Goal: Information Seeking & Learning: Learn about a topic

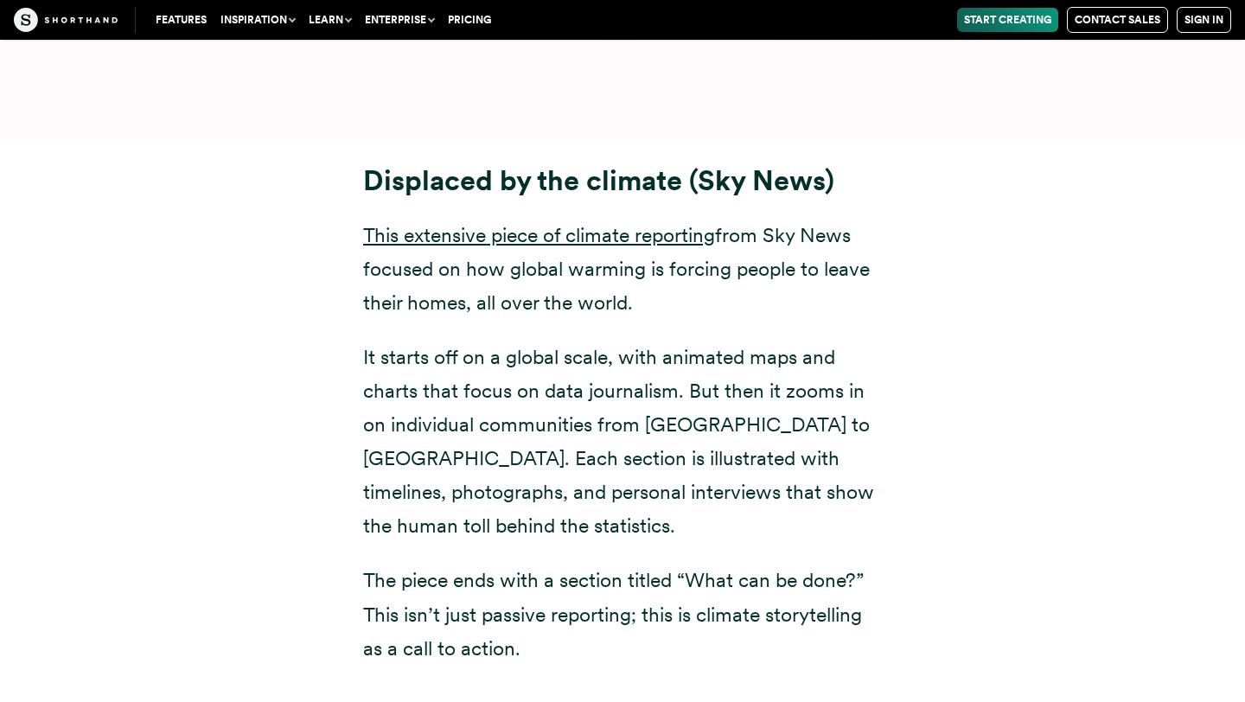
scroll to position [10852, 0]
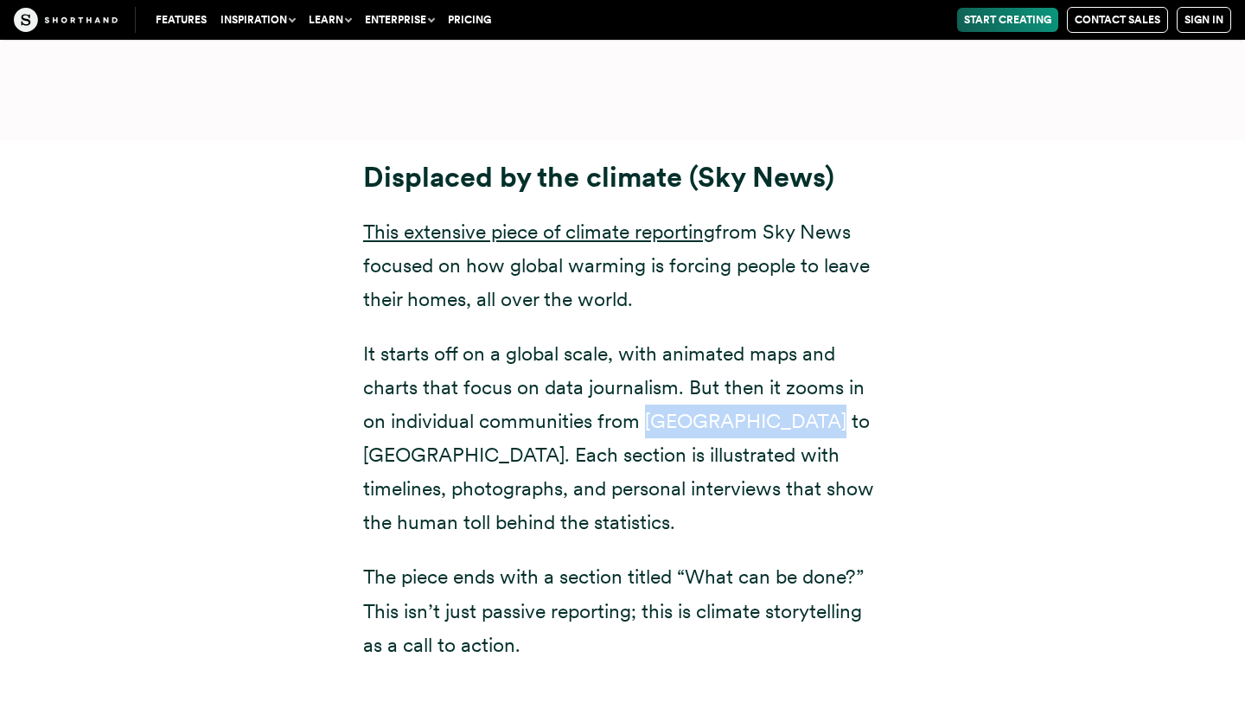
drag, startPoint x: 645, startPoint y: 320, endPoint x: 802, endPoint y: 320, distance: 157.3
click at [802, 337] on p "It starts off on a global scale, with animated maps and charts that focus on da…" at bounding box center [622, 438] width 519 height 203
copy p "[GEOGRAPHIC_DATA] to [GEOGRAPHIC_DATA]"
click at [844, 373] on p "It starts off on a global scale, with animated maps and charts that focus on da…" at bounding box center [622, 438] width 519 height 203
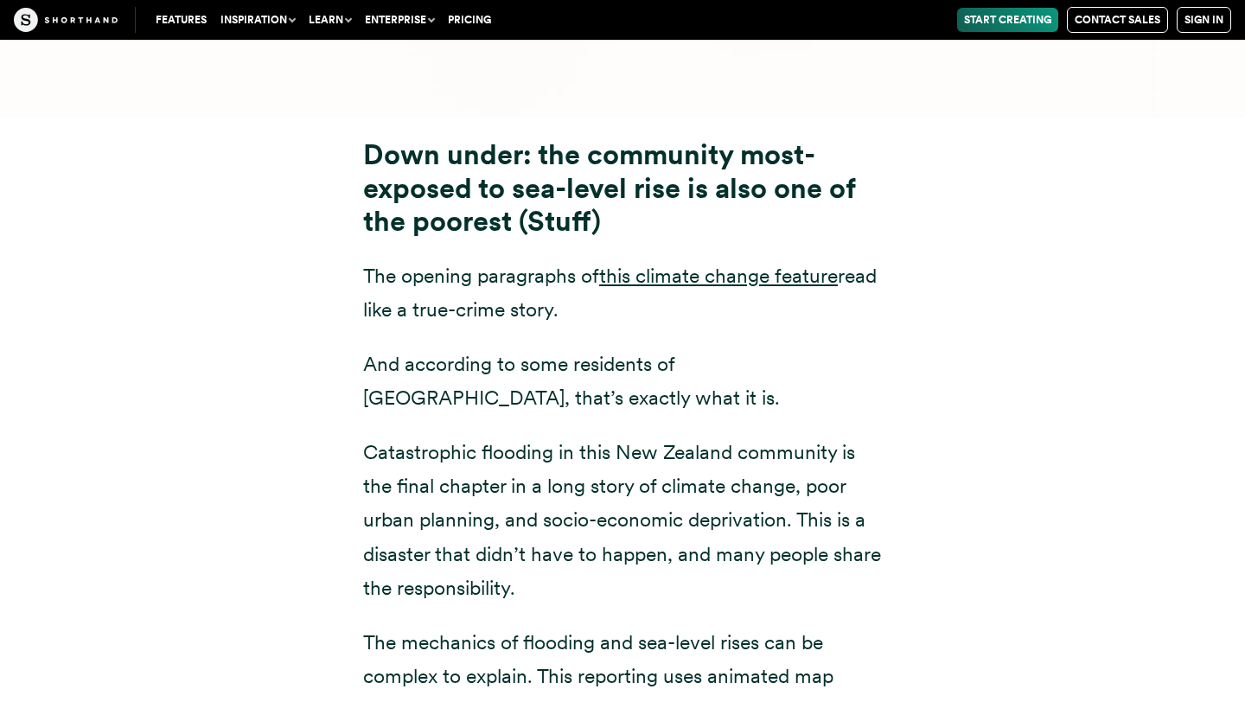
scroll to position [8654, 0]
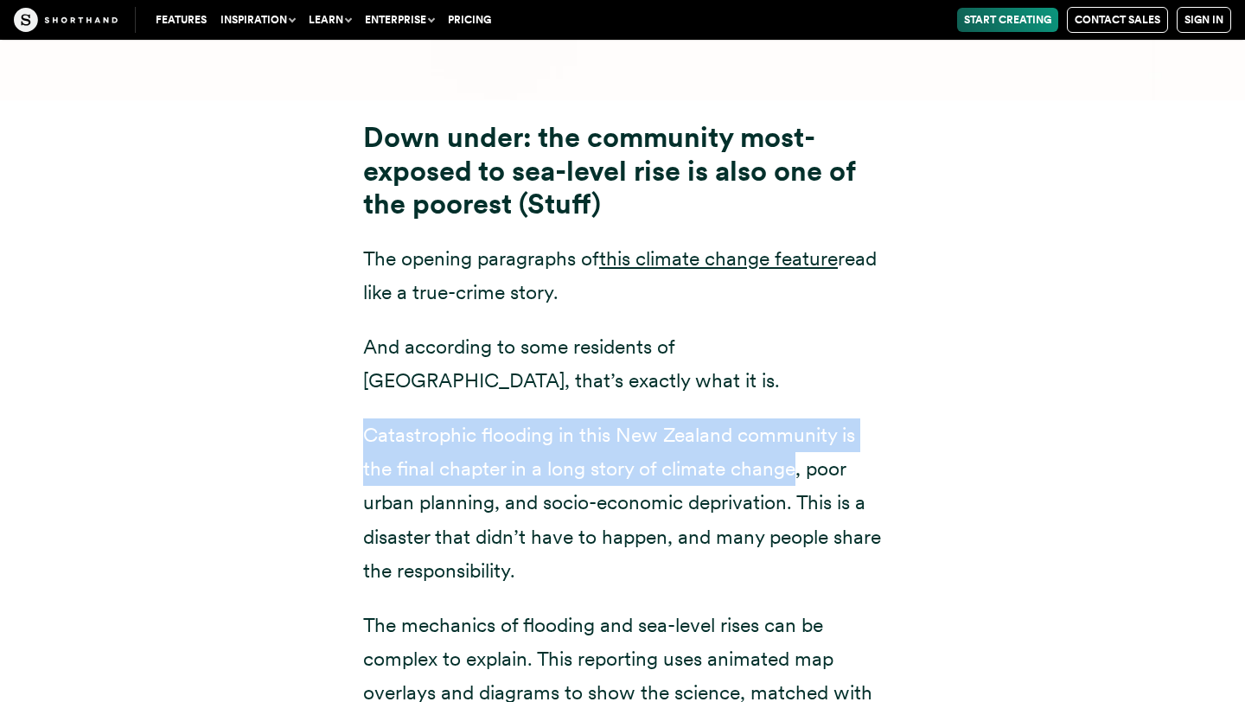
drag, startPoint x: 364, startPoint y: 332, endPoint x: 795, endPoint y: 354, distance: 431.9
click at [795, 418] on p "Catastrophic flooding in this New Zealand community is the final chapter in a l…" at bounding box center [622, 502] width 519 height 169
copy p "Catastrophic flooding in this New Zealand community is the final chapter in a l…"
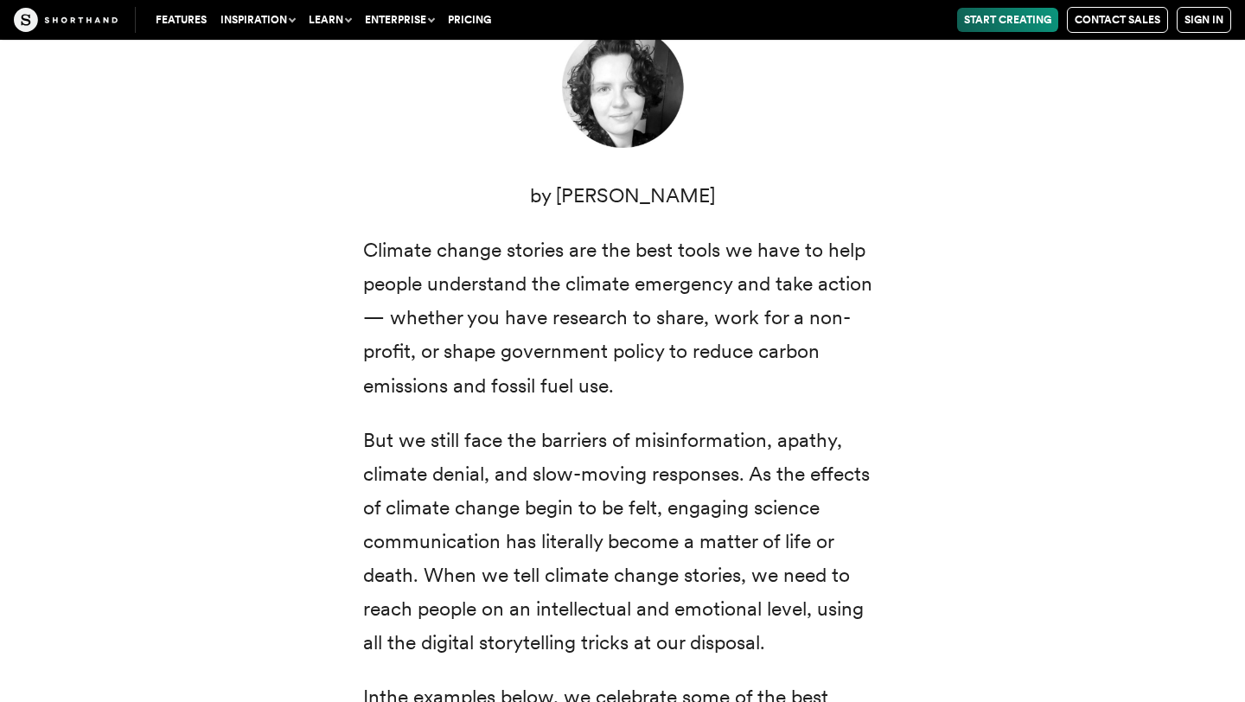
scroll to position [0, 0]
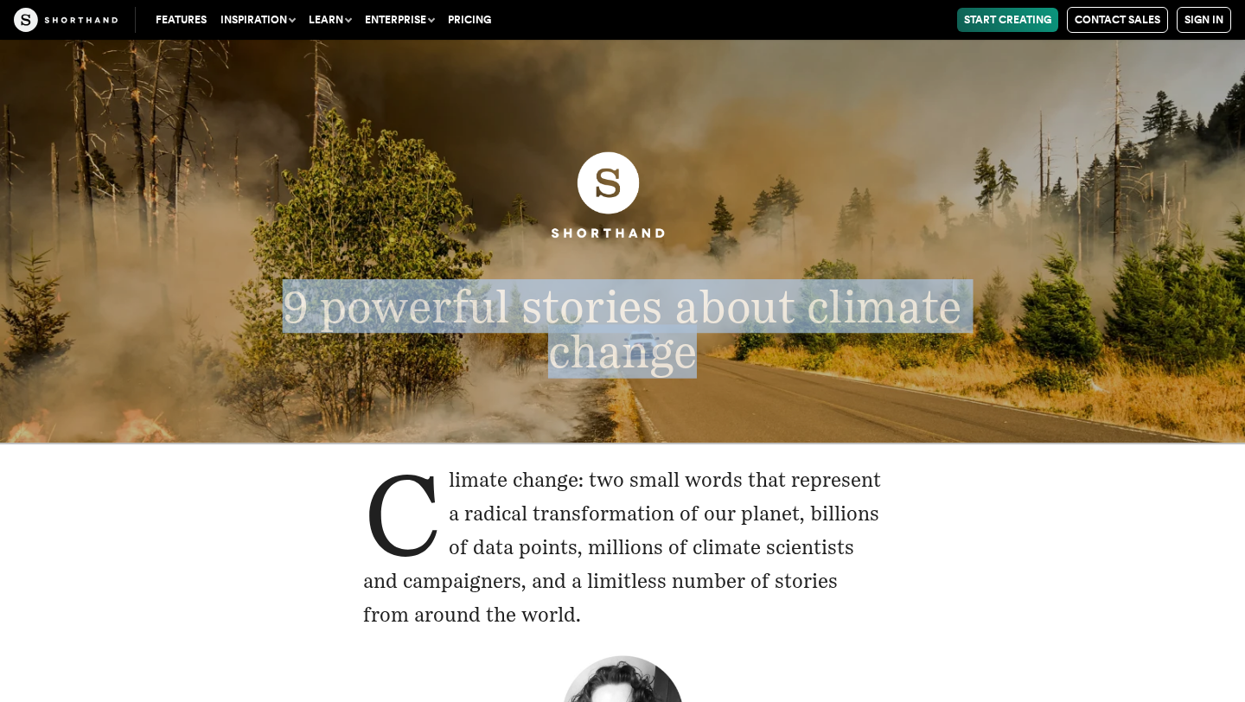
drag, startPoint x: 284, startPoint y: 307, endPoint x: 761, endPoint y: 346, distance: 477.9
click at [761, 346] on p "9 powerful stories about climate change" at bounding box center [622, 329] width 803 height 90
copy span "9 powerful stories about climate change"
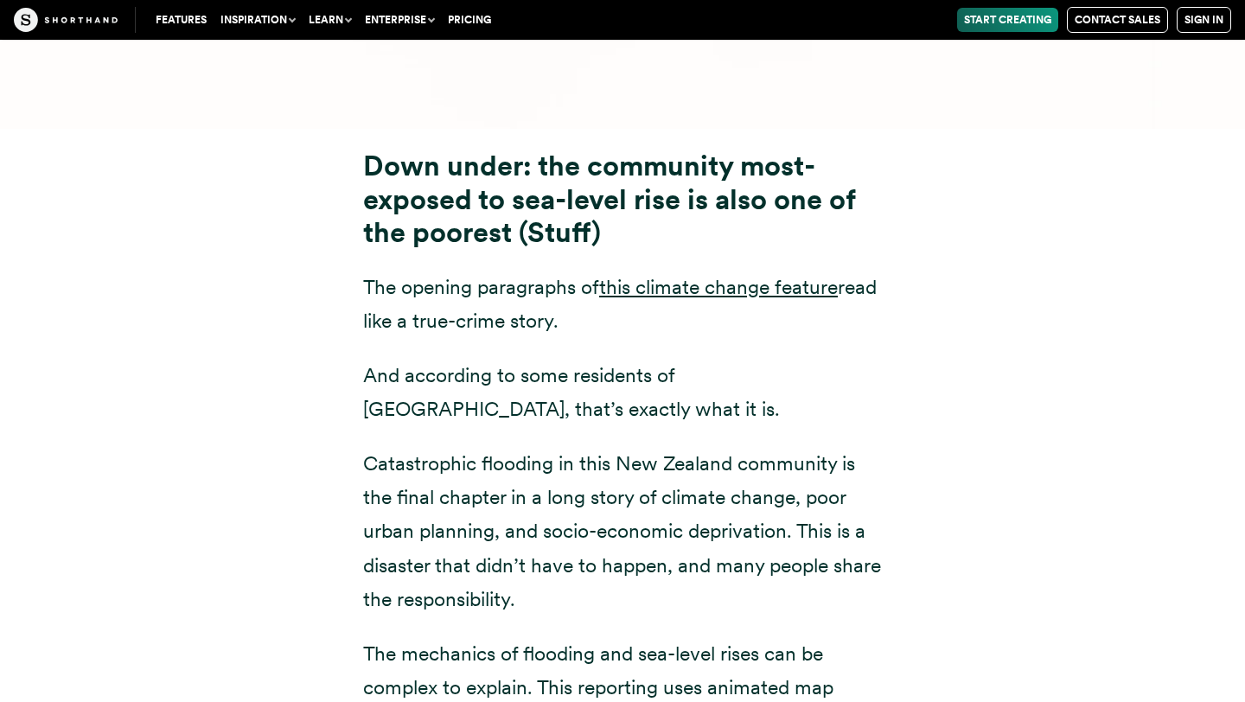
scroll to position [8620, 0]
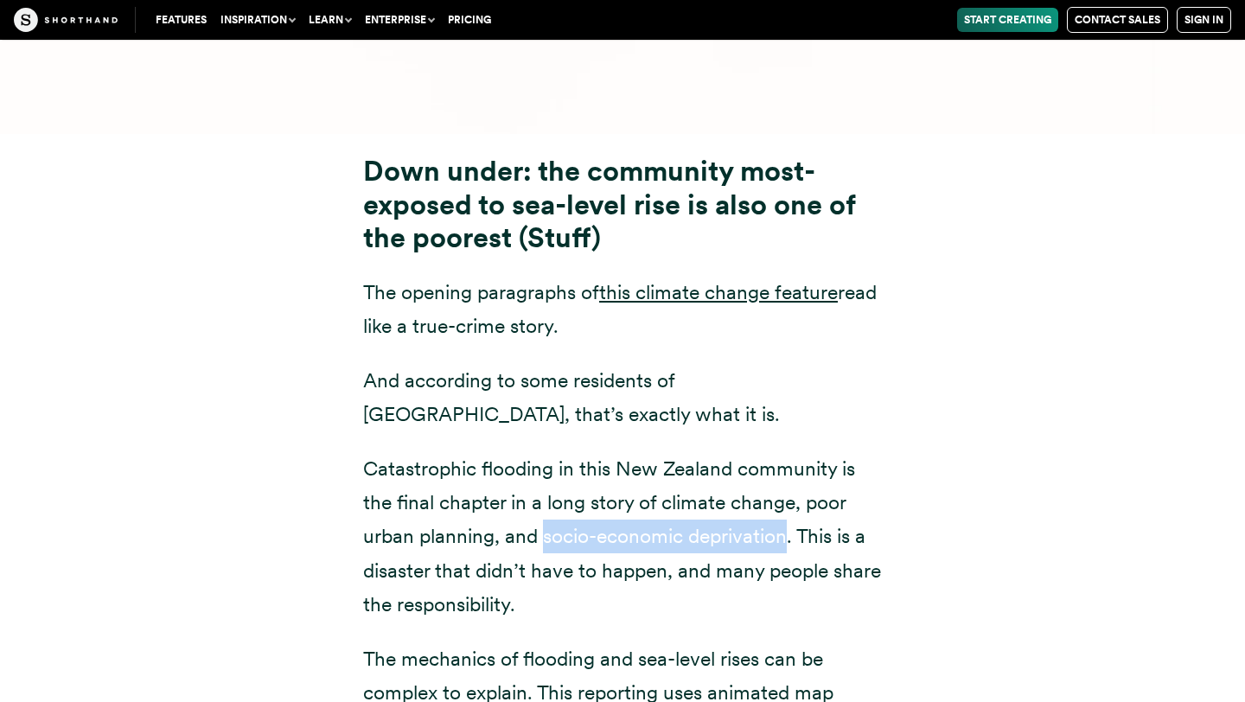
drag, startPoint x: 545, startPoint y: 436, endPoint x: 783, endPoint y: 433, distance: 238.6
click at [783, 452] on p "Catastrophic flooding in this New Zealand community is the final chapter in a l…" at bounding box center [622, 536] width 519 height 169
copy p "socio-economic deprivation"
click at [838, 452] on p "Catastrophic flooding in this New Zealand community is the final chapter in a l…" at bounding box center [622, 536] width 519 height 169
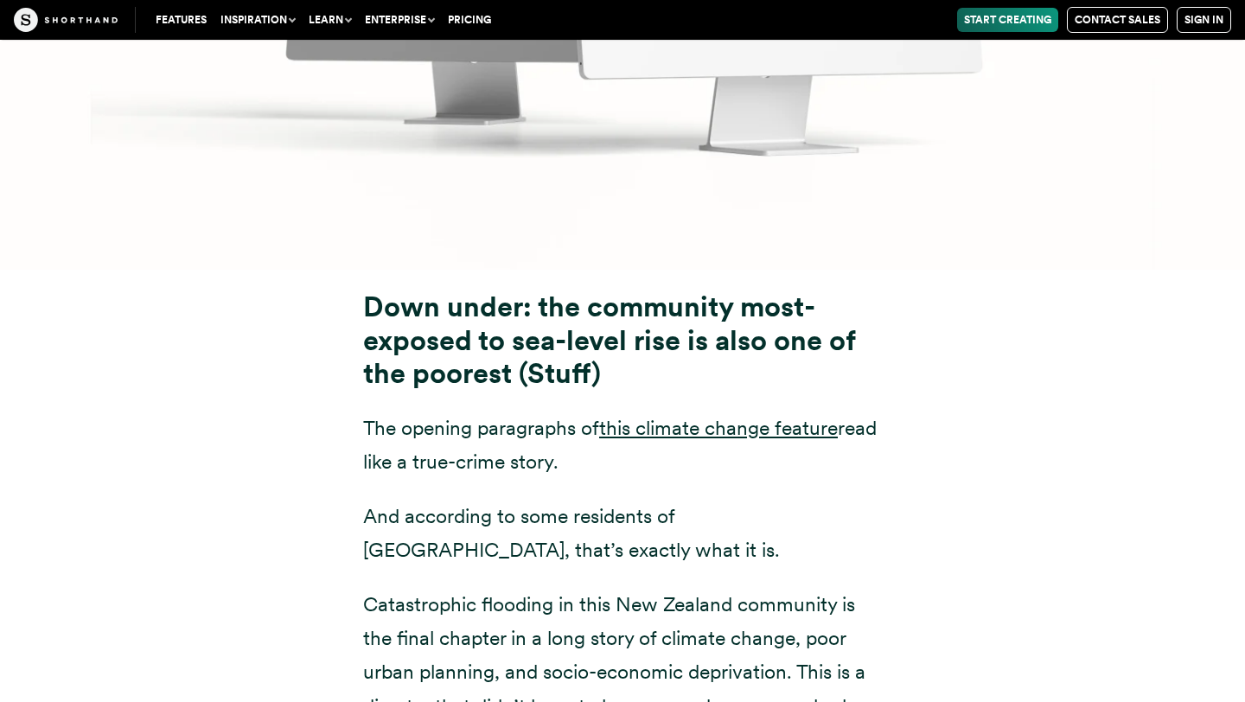
scroll to position [8461, 0]
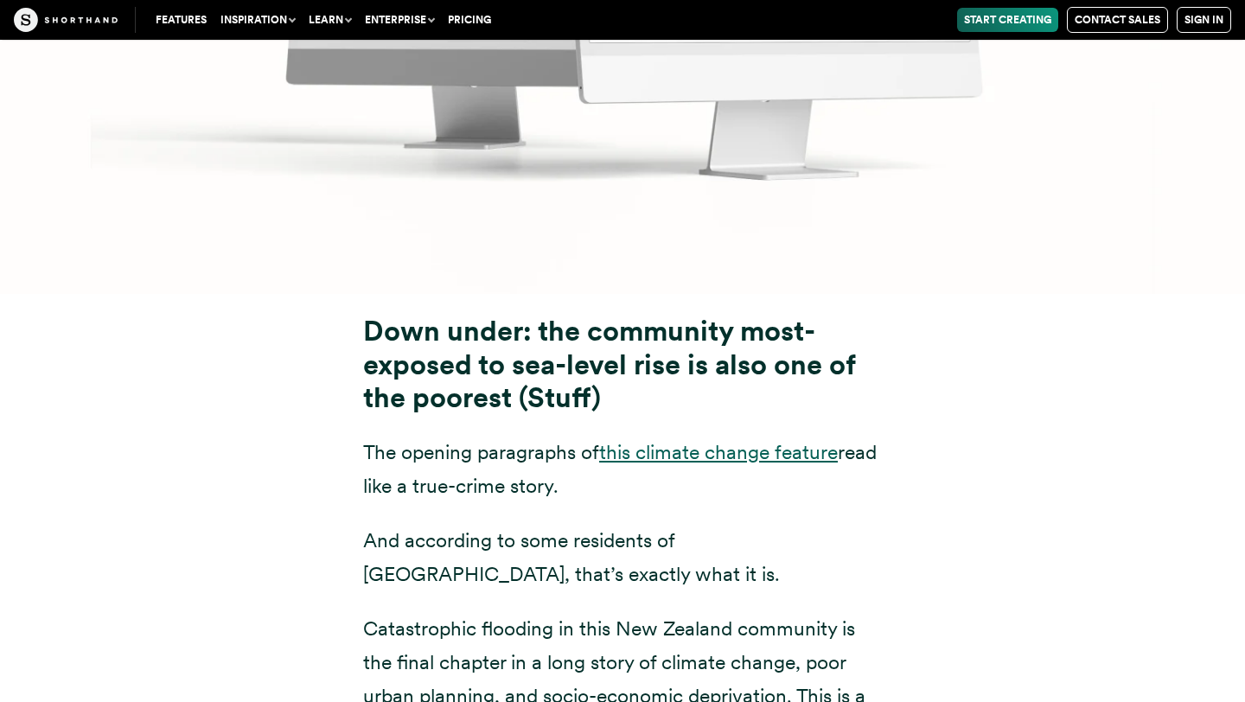
click at [730, 440] on link "this climate change feature" at bounding box center [718, 452] width 239 height 24
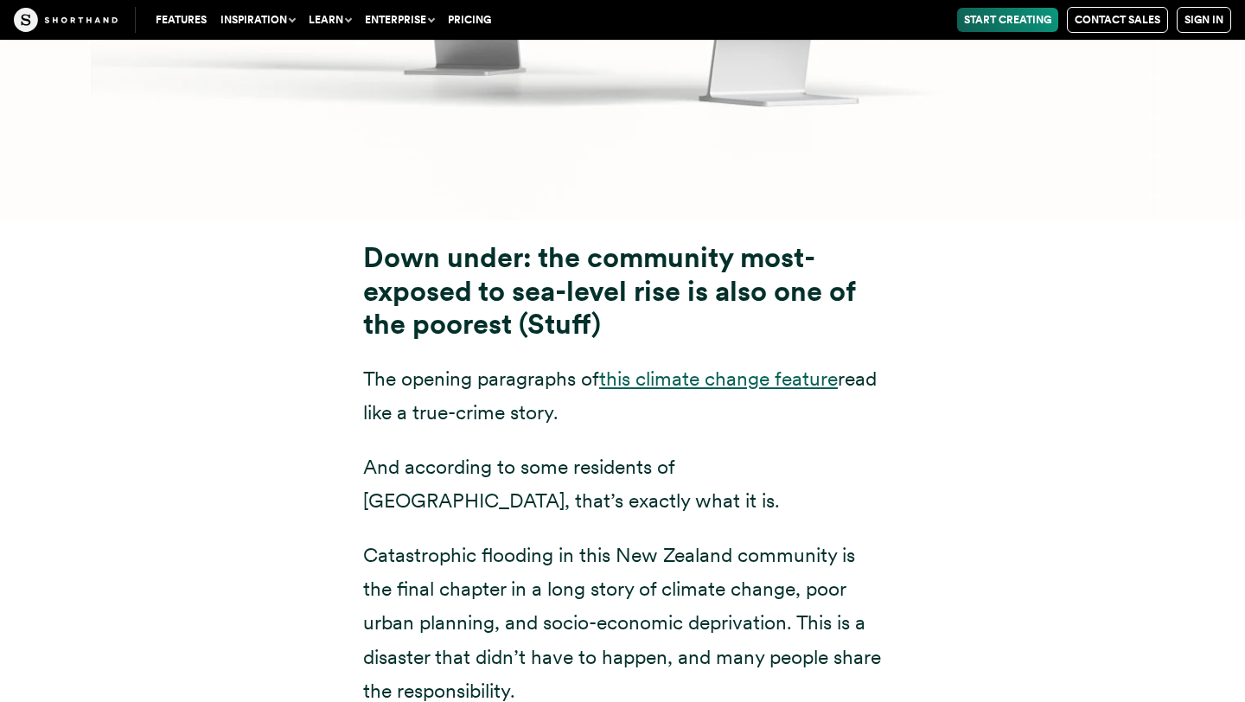
scroll to position [8531, 0]
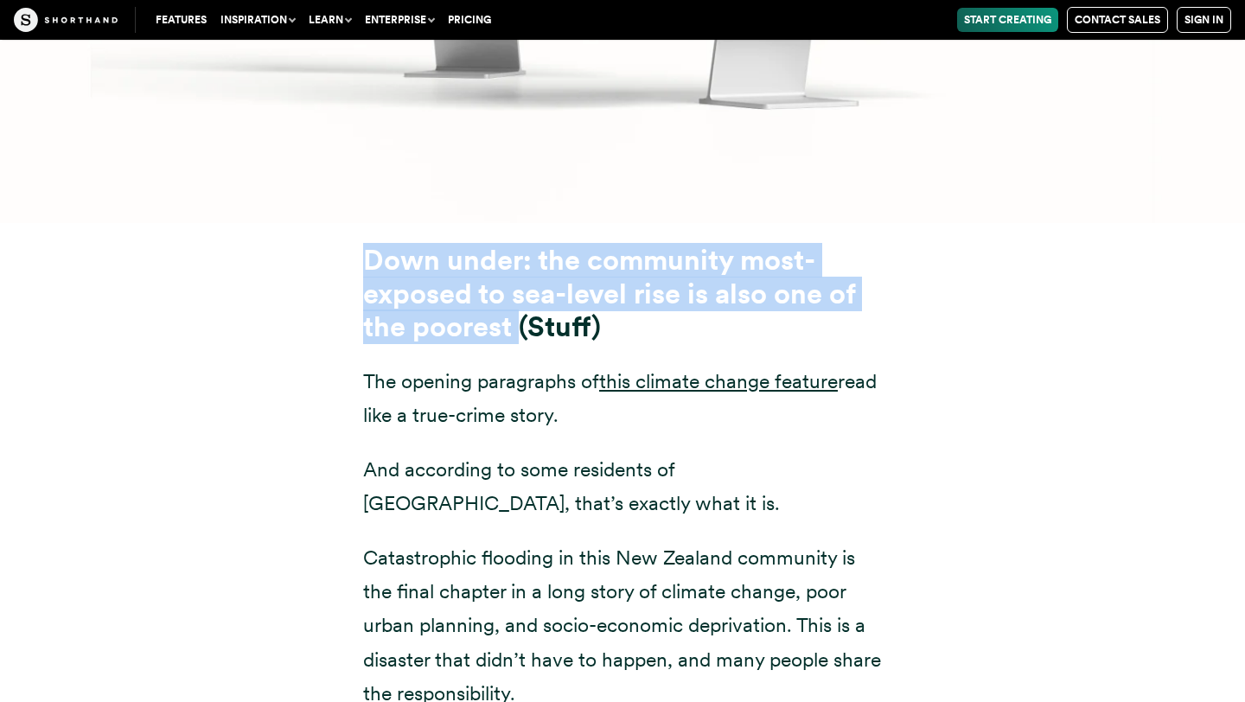
drag, startPoint x: 365, startPoint y: 154, endPoint x: 517, endPoint y: 228, distance: 169.3
click at [517, 243] on strong "Down under: the community most-exposed to sea-level rise is also one of the poo…" at bounding box center [609, 293] width 492 height 100
copy strong "Down under: the community most-exposed to sea-level rise is also one of the poo…"
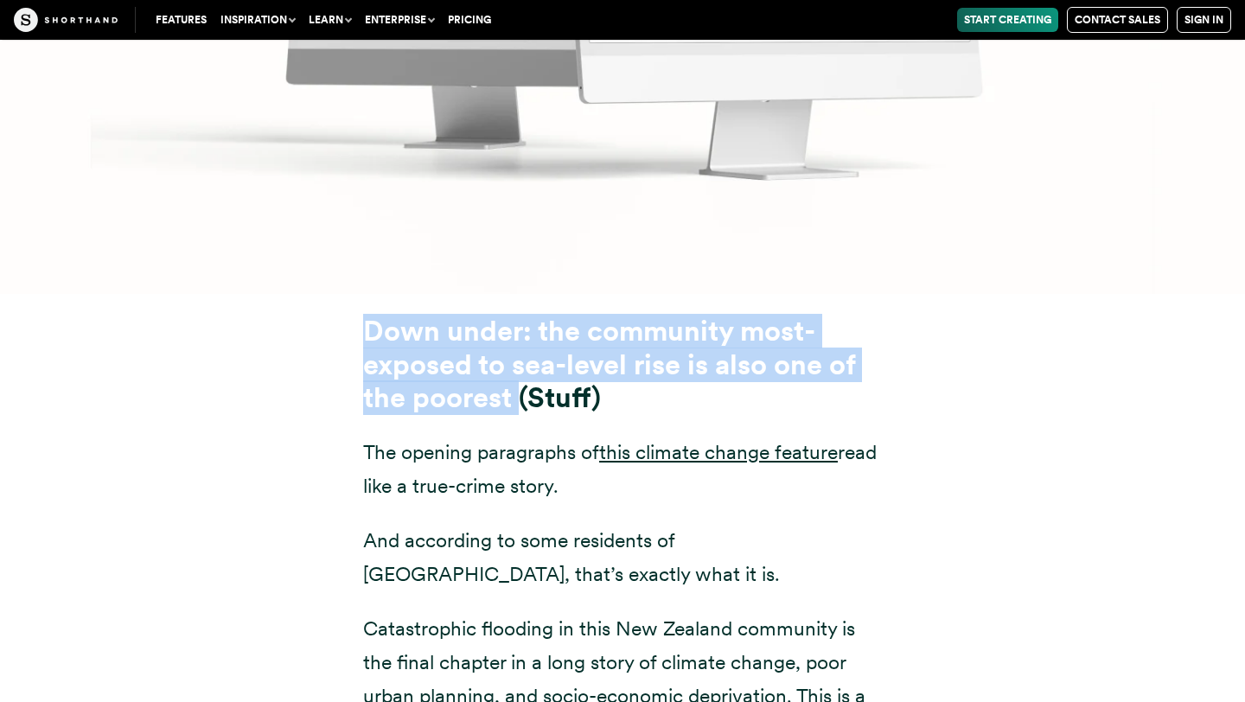
click at [220, 294] on div "Down under: the community most-exposed to sea-level rise is also one of the poo…" at bounding box center [623, 694] width 1176 height 800
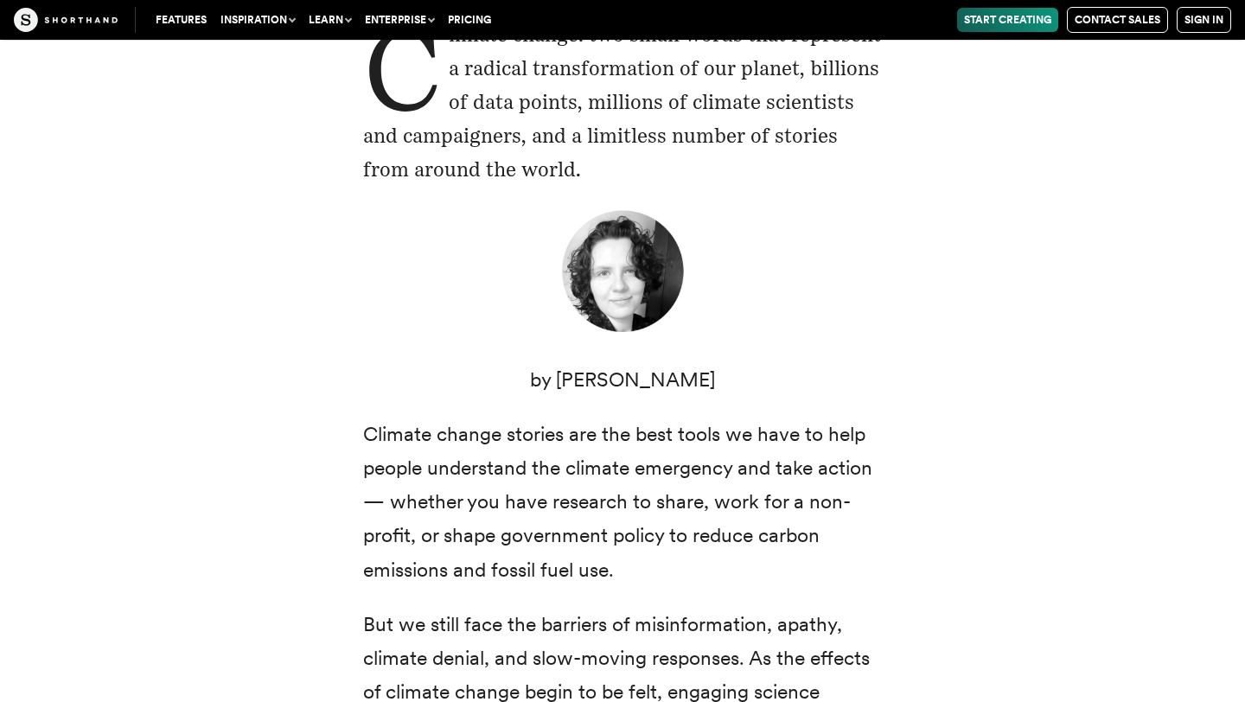
scroll to position [452, 0]
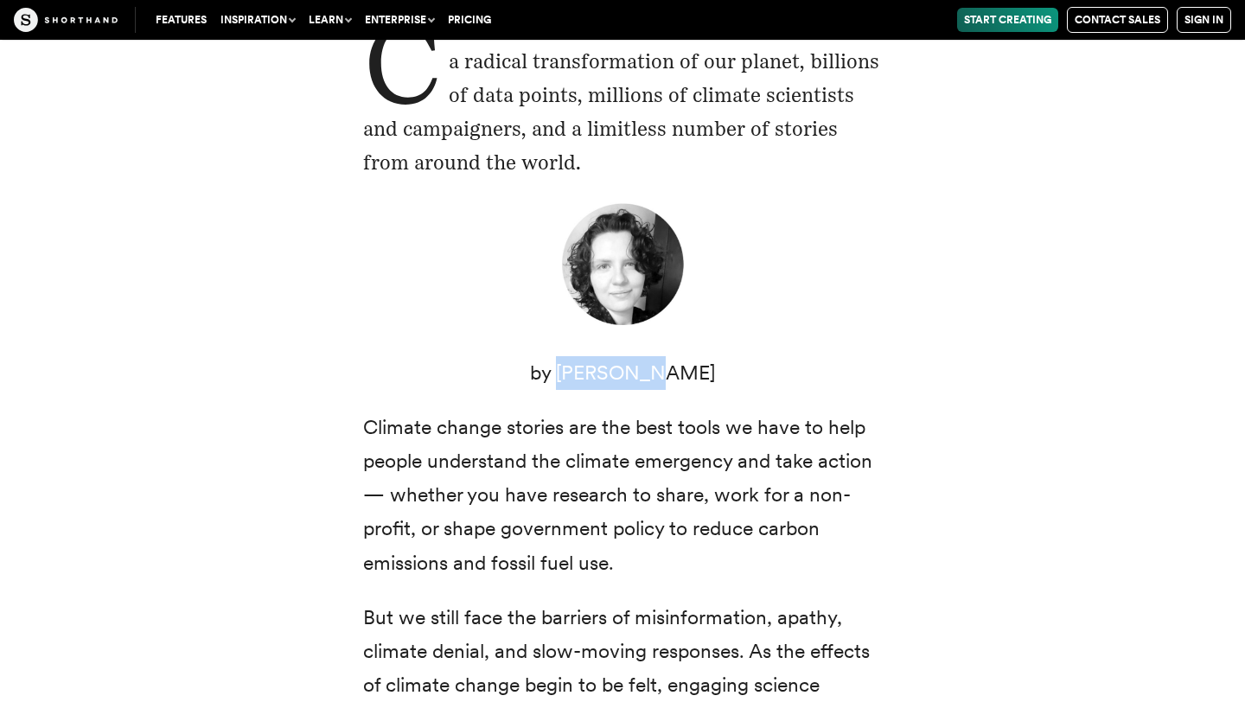
drag, startPoint x: 574, startPoint y: 371, endPoint x: 655, endPoint y: 371, distance: 81.3
click at [655, 371] on p "by [PERSON_NAME]" at bounding box center [622, 373] width 519 height 34
copy p "Corinna K"
click at [856, 309] on figure at bounding box center [622, 268] width 519 height 135
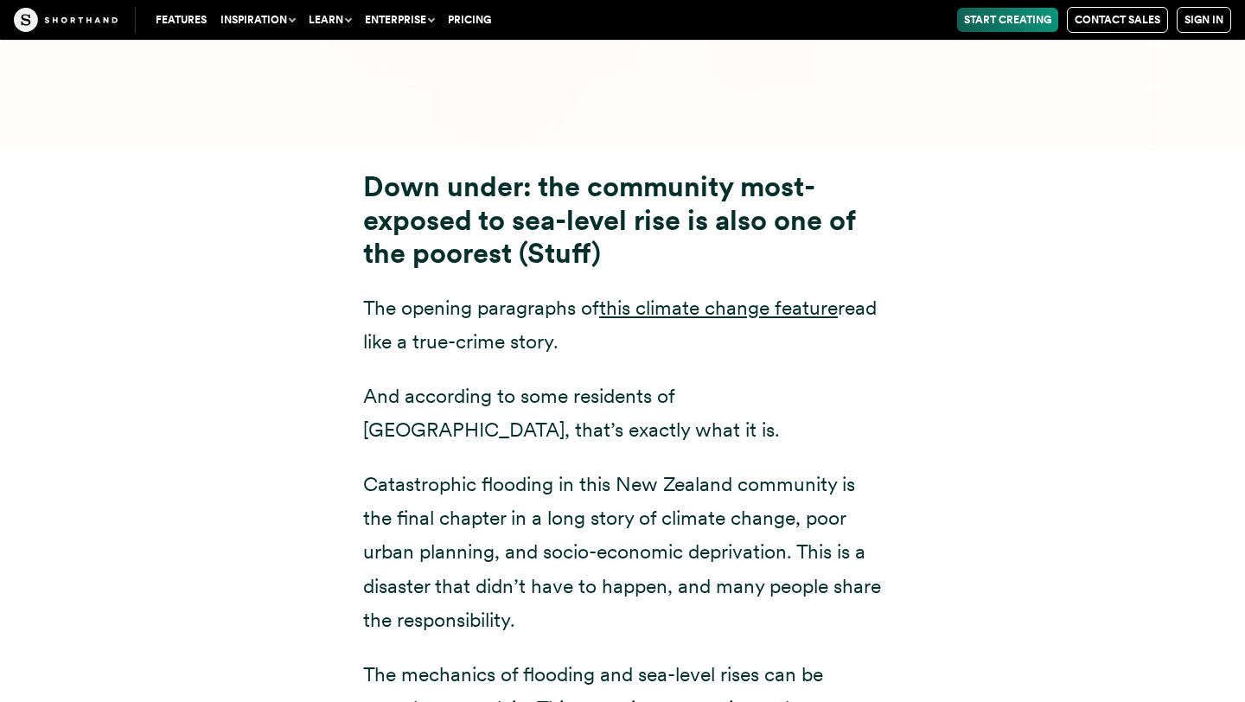
scroll to position [8563, 0]
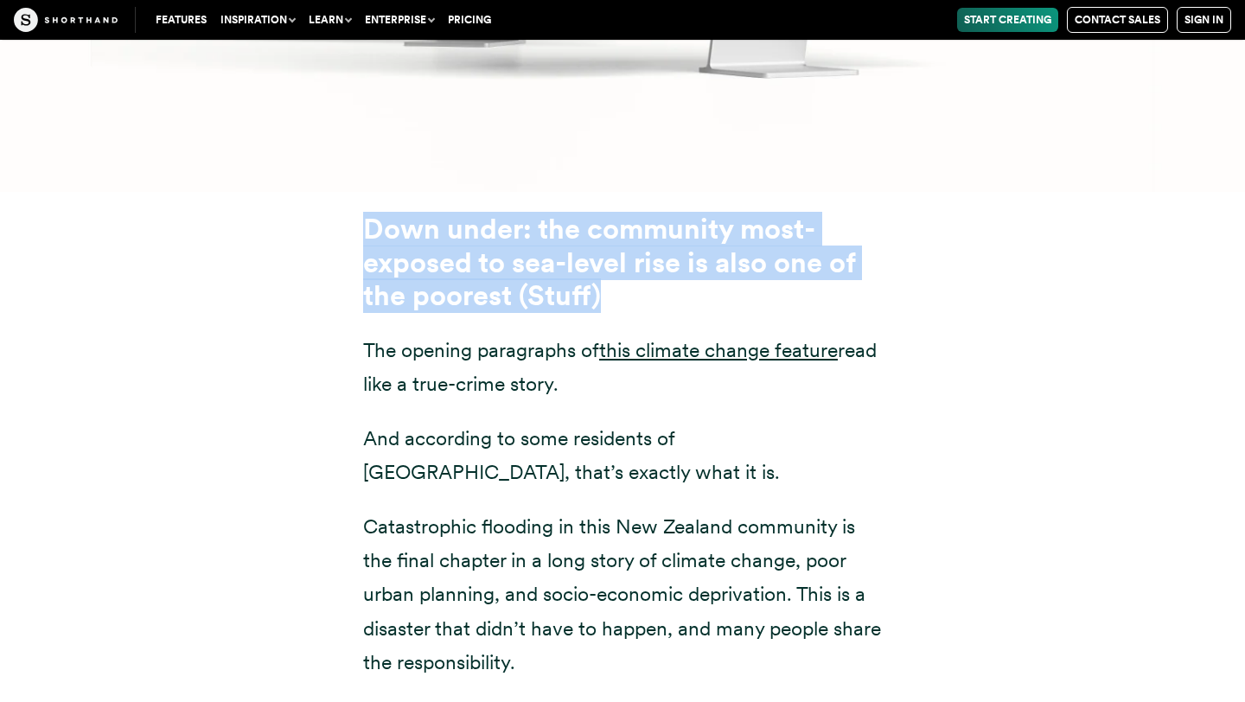
drag, startPoint x: 368, startPoint y: 125, endPoint x: 616, endPoint y: 194, distance: 257.5
click at [616, 213] on h3 "Down under: the community most-exposed to sea-level rise is also one of the poo…" at bounding box center [622, 263] width 519 height 100
copy strong "Down under: the community most-exposed to sea-level rise is also one of the poo…"
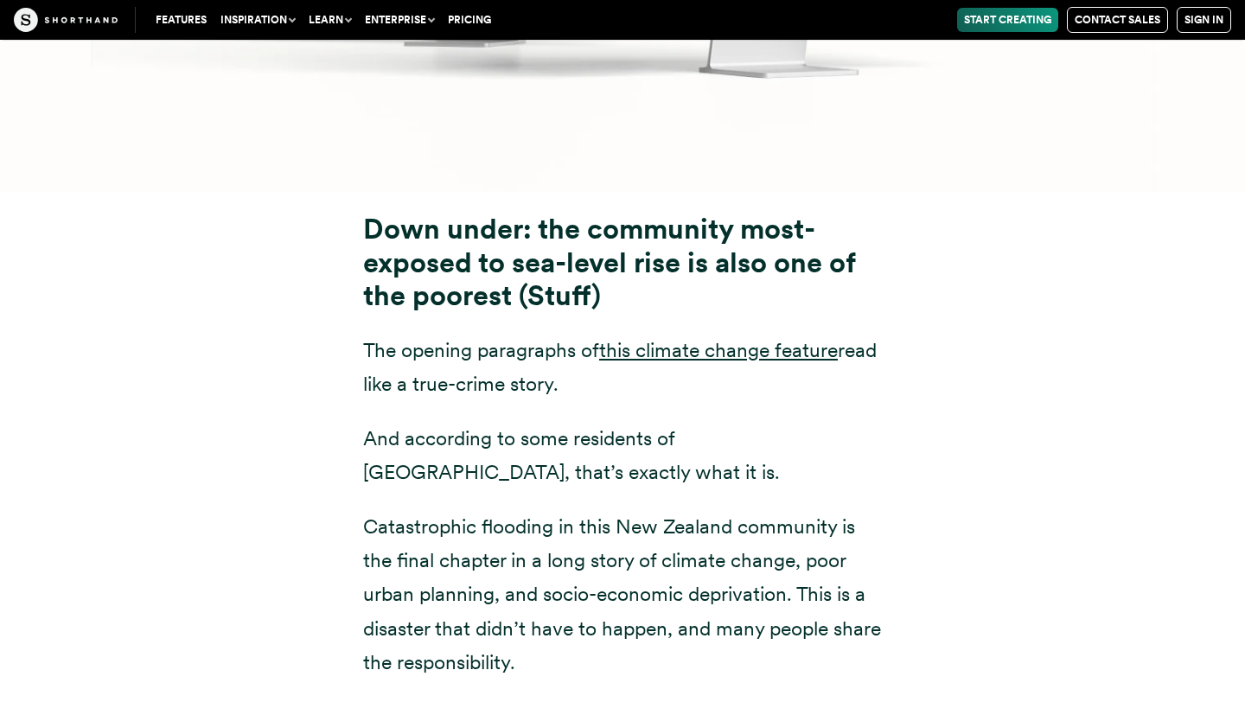
click at [276, 281] on div "Down under: the community most-exposed to sea-level rise is also one of the poo…" at bounding box center [623, 592] width 1176 height 800
